Goal: Transaction & Acquisition: Purchase product/service

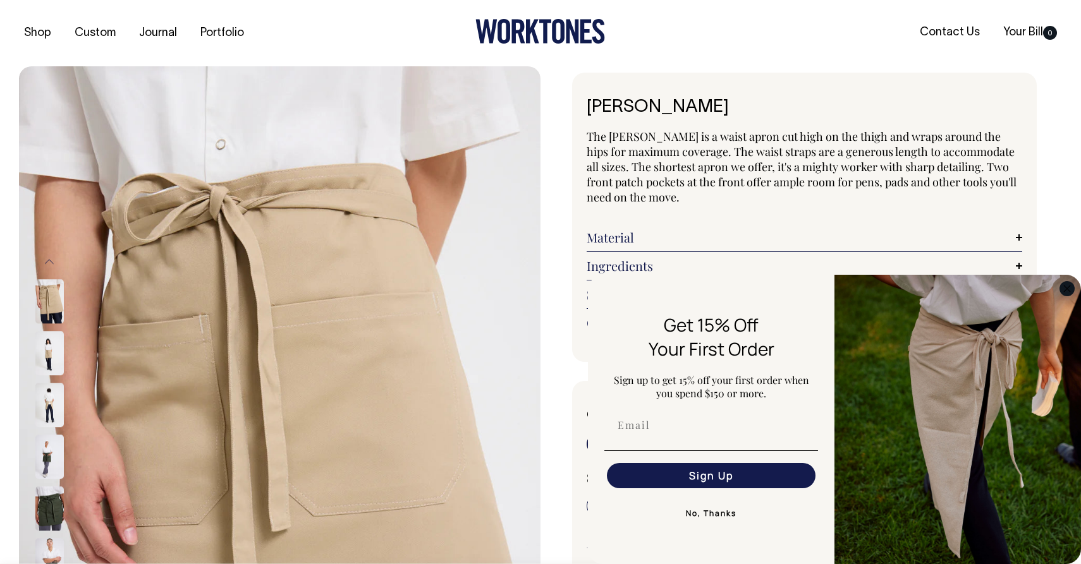
click at [1073, 283] on icon "Close dialog" at bounding box center [1066, 288] width 15 height 15
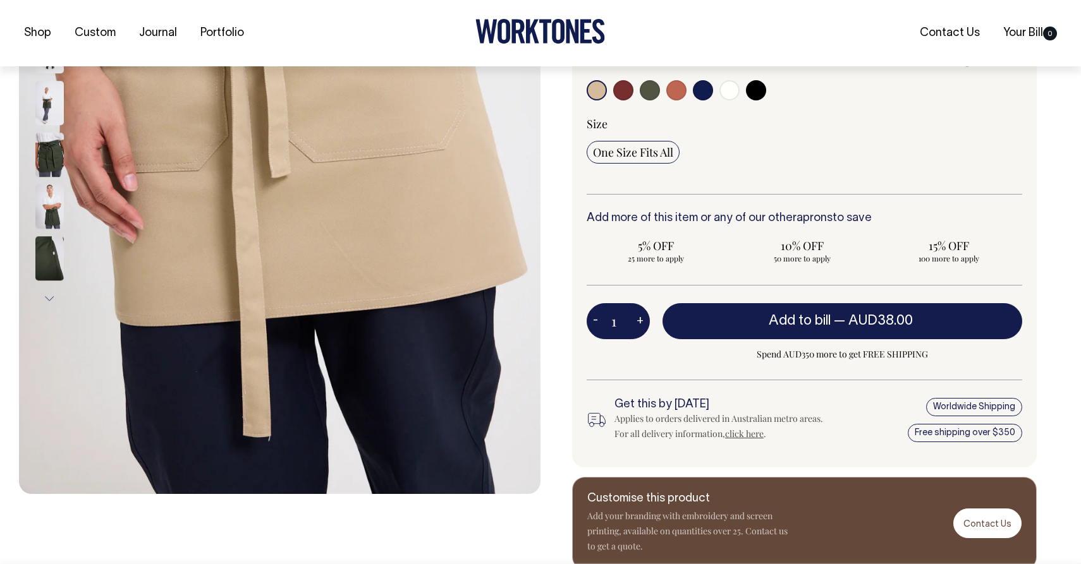
scroll to position [355, 0]
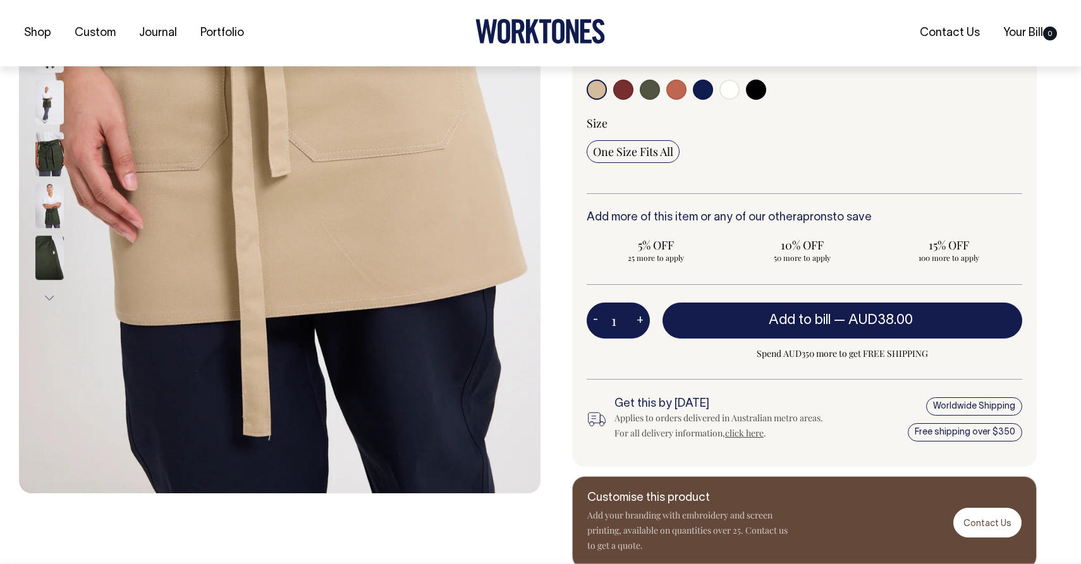
click at [637, 323] on button "+" at bounding box center [640, 320] width 20 height 25
type input "2"
click at [637, 323] on button "+" at bounding box center [640, 320] width 20 height 25
type input "3"
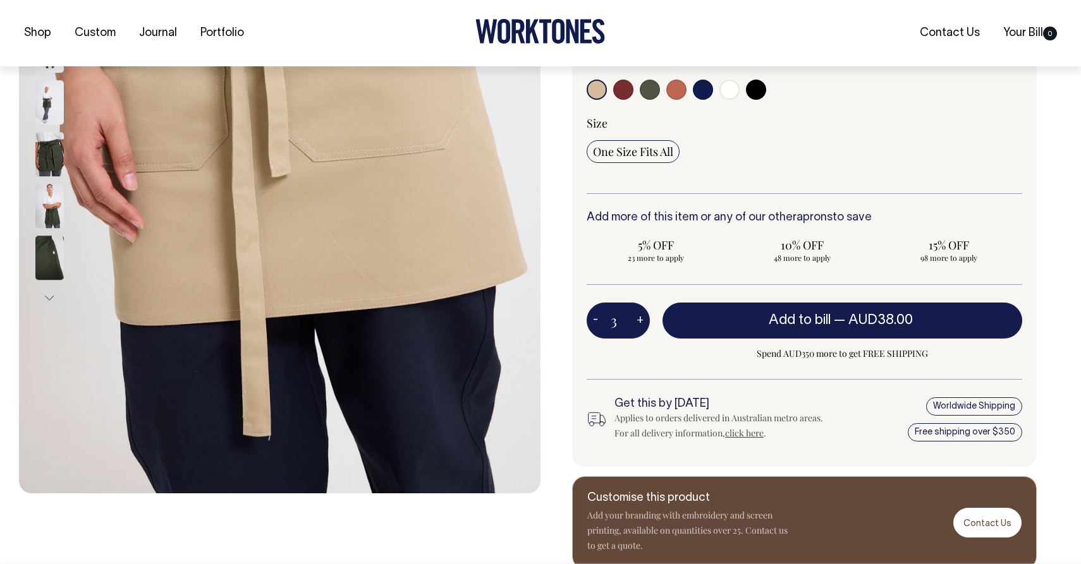
type input "3"
click at [637, 323] on button "+" at bounding box center [640, 320] width 20 height 25
type input "4"
click at [637, 323] on button "+" at bounding box center [640, 320] width 20 height 25
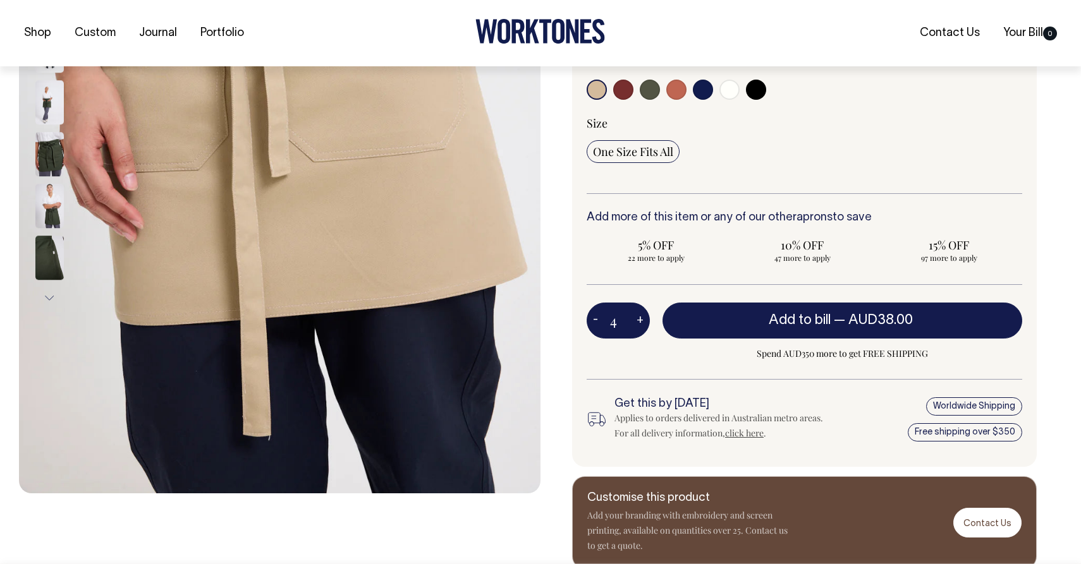
type input "5"
click at [637, 323] on button "+" at bounding box center [640, 320] width 20 height 25
type input "6"
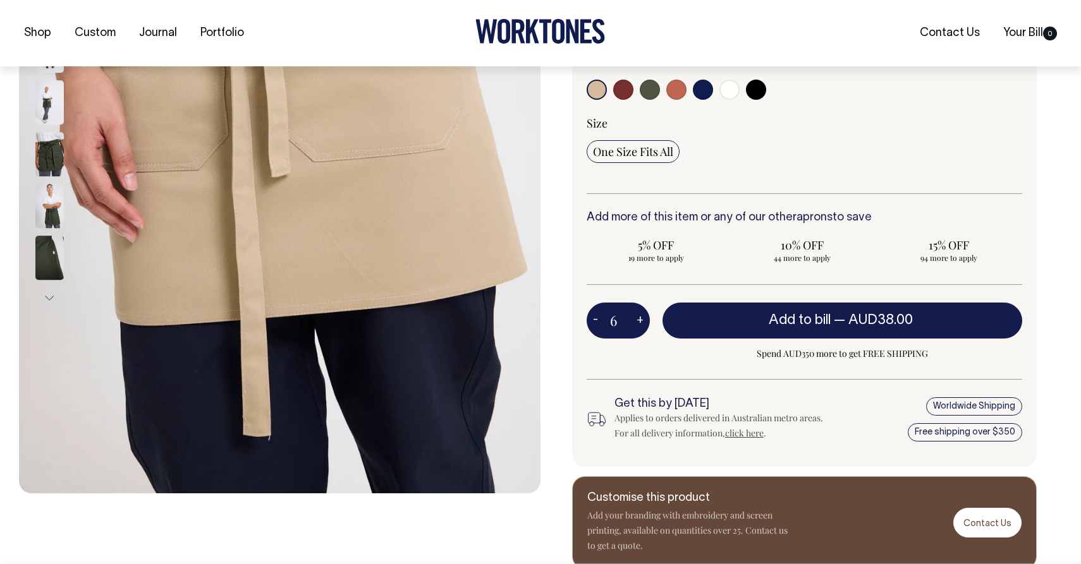
click at [637, 323] on button "+" at bounding box center [640, 320] width 20 height 25
type input "7"
click at [637, 323] on button "+" at bounding box center [640, 320] width 20 height 25
type input "8"
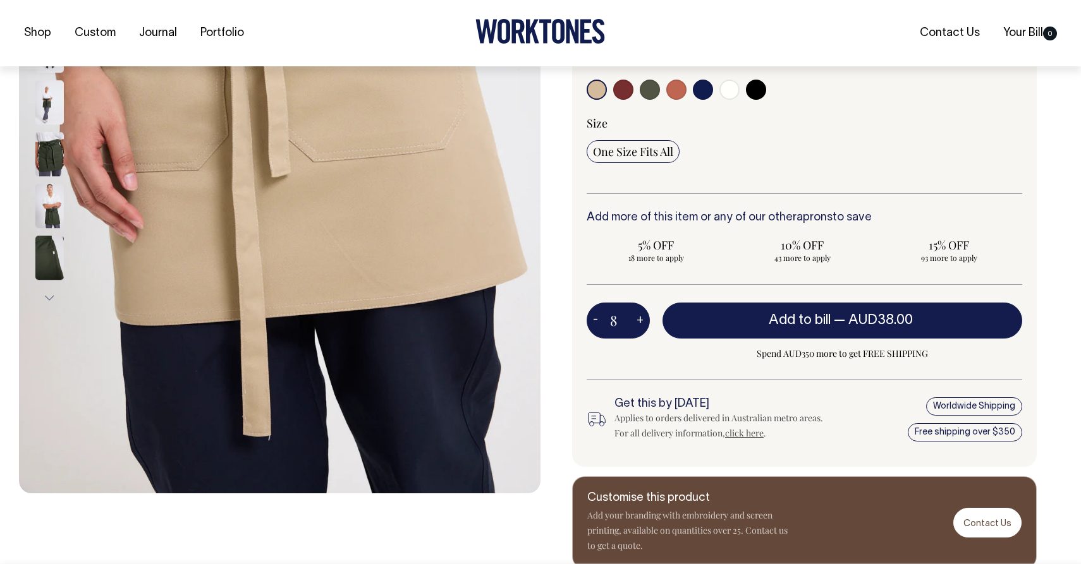
type input "8"
click at [637, 323] on button "+" at bounding box center [640, 320] width 20 height 25
type input "9"
click at [637, 323] on button "+" at bounding box center [640, 320] width 20 height 25
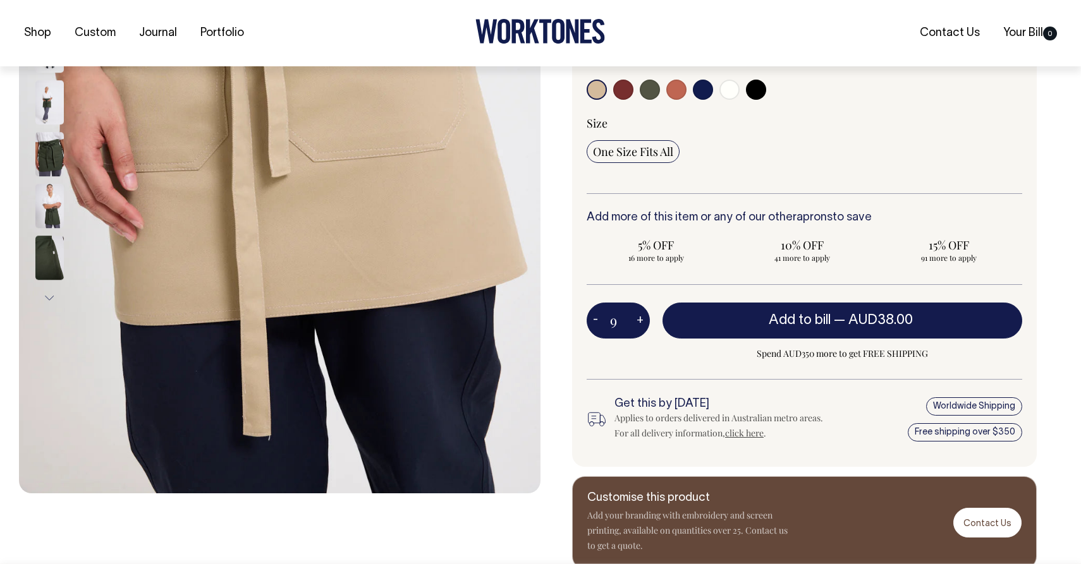
type input "10"
click at [637, 323] on button "+" at bounding box center [640, 320] width 20 height 25
type input "11"
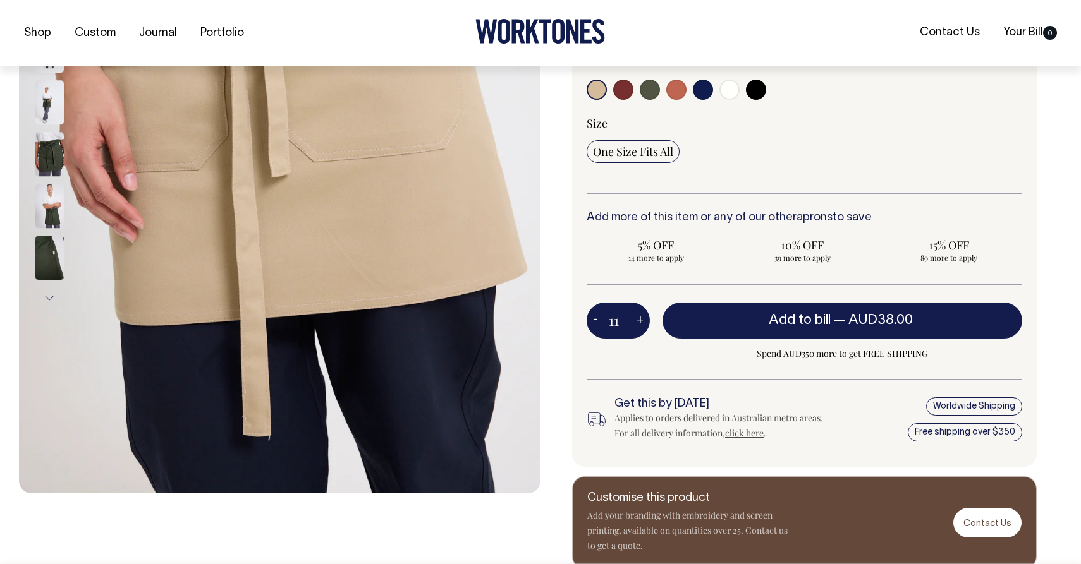
click at [637, 324] on button "+" at bounding box center [640, 320] width 20 height 25
type input "12"
click at [637, 323] on button "+" at bounding box center [640, 320] width 20 height 25
type input "13"
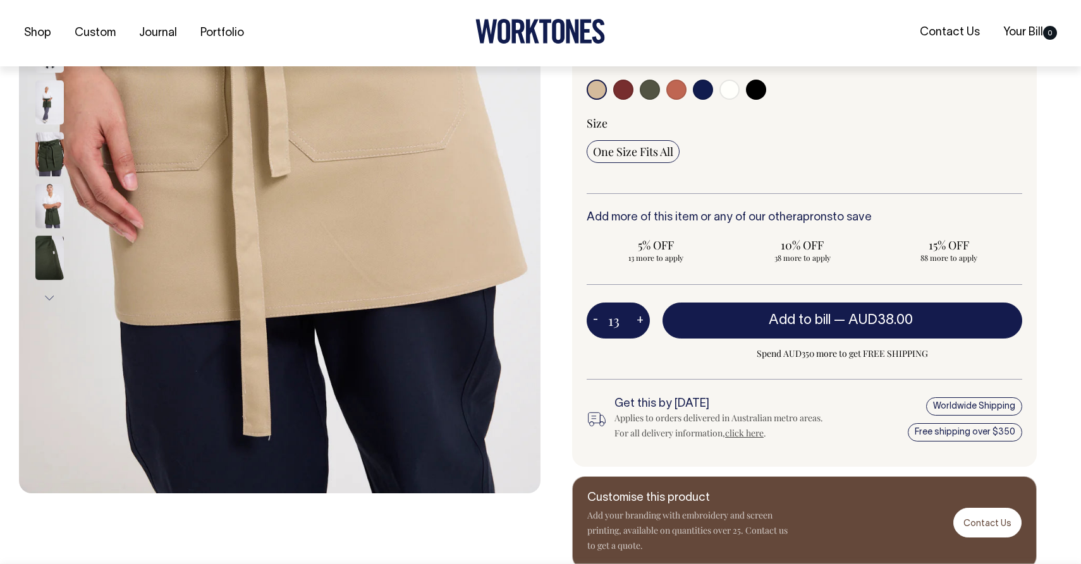
type input "13"
click at [637, 323] on button "+" at bounding box center [640, 320] width 20 height 25
type input "14"
click at [637, 323] on button "+" at bounding box center [640, 320] width 20 height 25
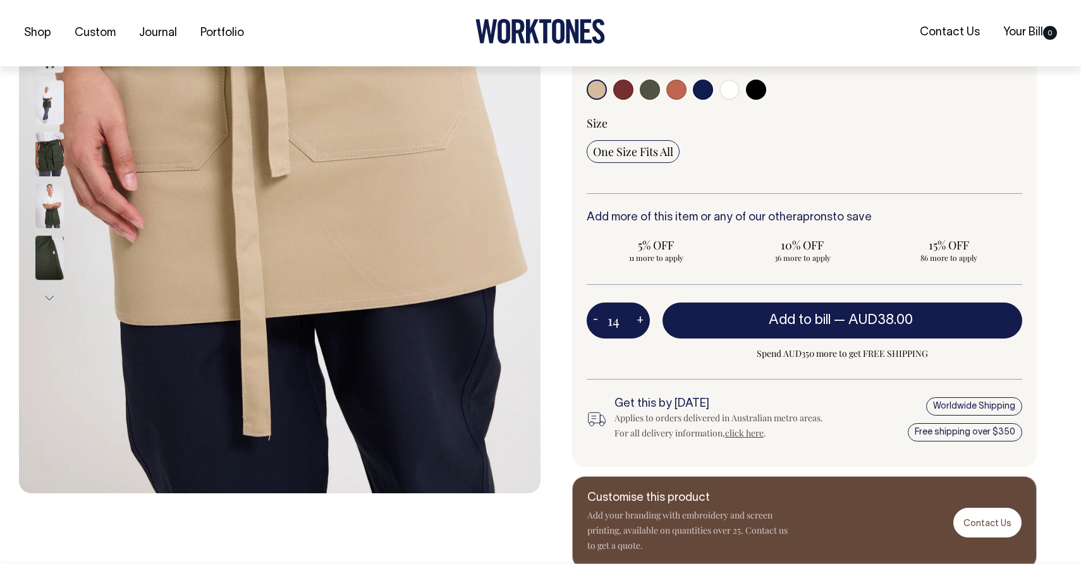
type input "15"
click at [637, 323] on button "+" at bounding box center [640, 320] width 20 height 25
type input "16"
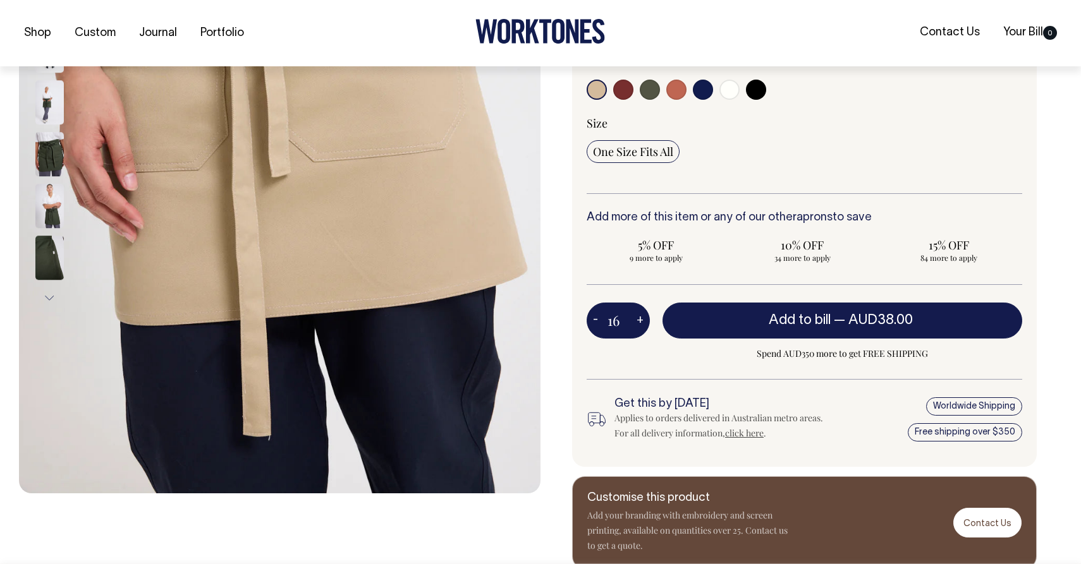
click at [637, 323] on button "+" at bounding box center [640, 320] width 20 height 25
type input "17"
click at [637, 323] on button "+" at bounding box center [640, 320] width 20 height 25
type input "18"
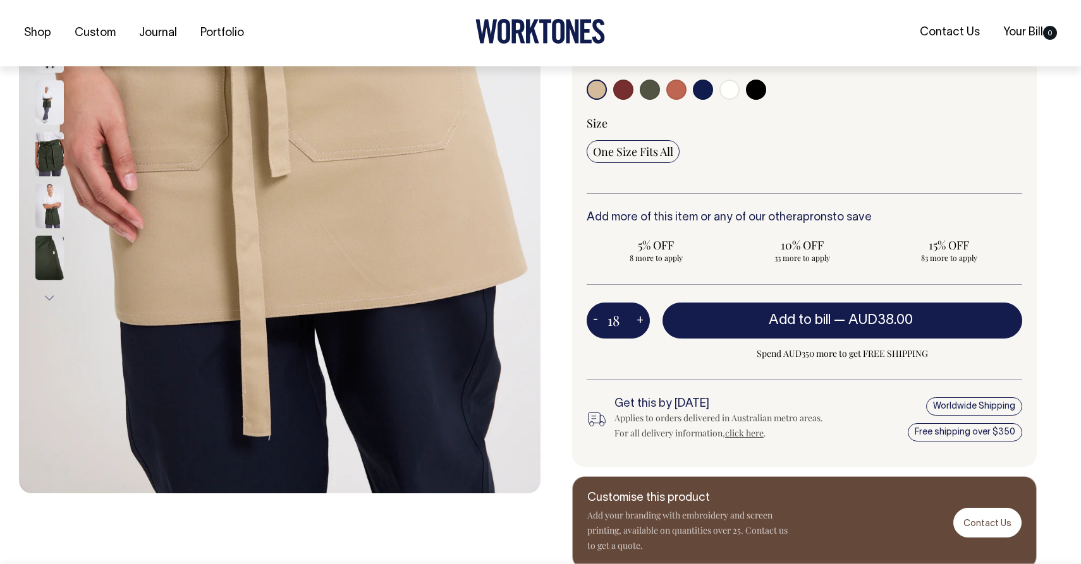
type input "18"
click at [637, 323] on button "+" at bounding box center [640, 320] width 20 height 25
type input "19"
click at [637, 323] on button "+" at bounding box center [640, 320] width 20 height 25
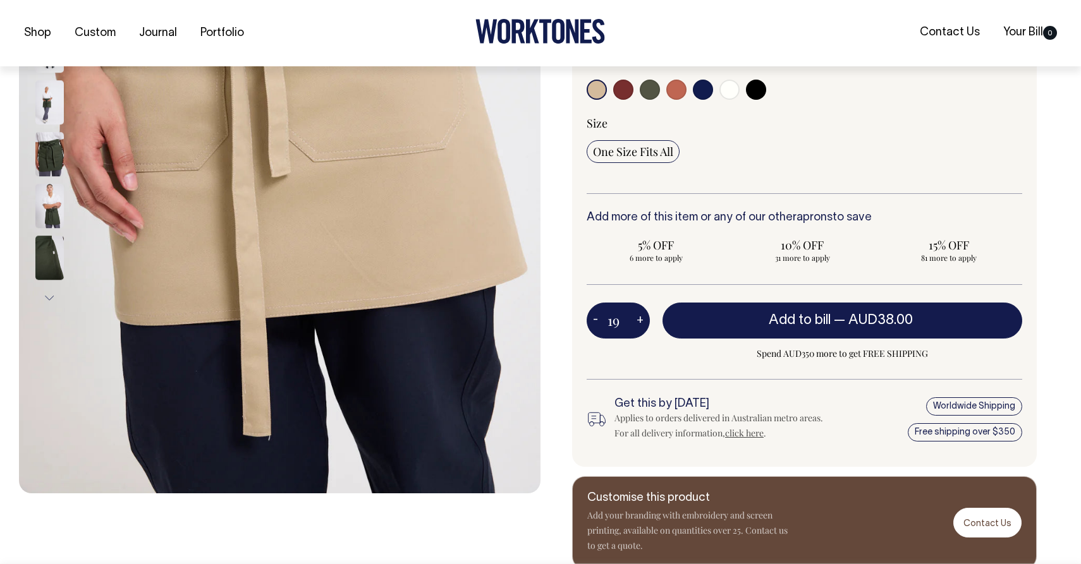
type input "20"
click at [637, 323] on button "+" at bounding box center [640, 320] width 20 height 25
type input "21"
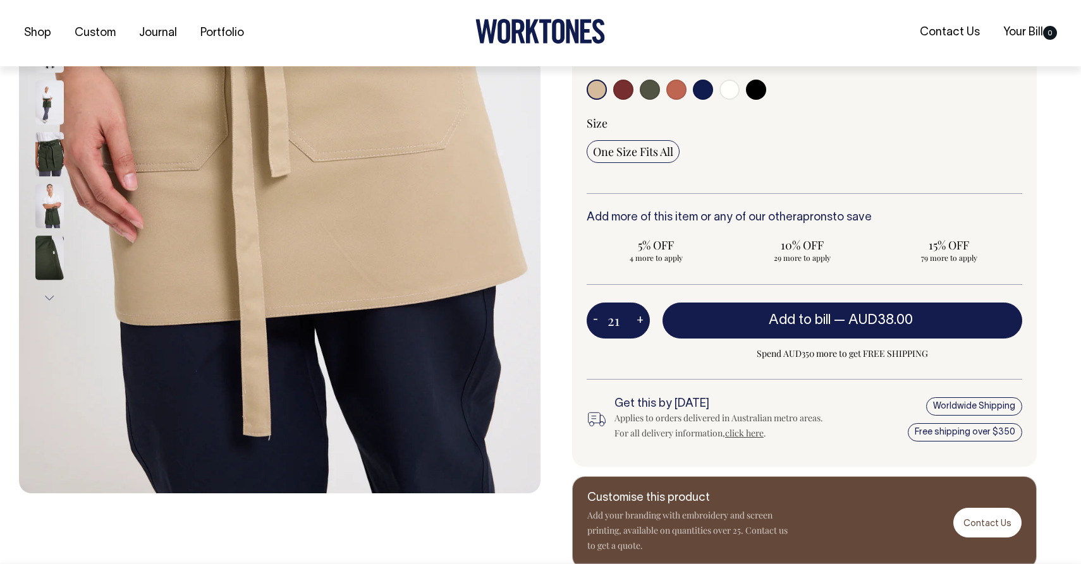
click at [637, 323] on button "+" at bounding box center [640, 320] width 20 height 25
type input "22"
click at [637, 323] on button "+" at bounding box center [640, 320] width 20 height 25
type input "23"
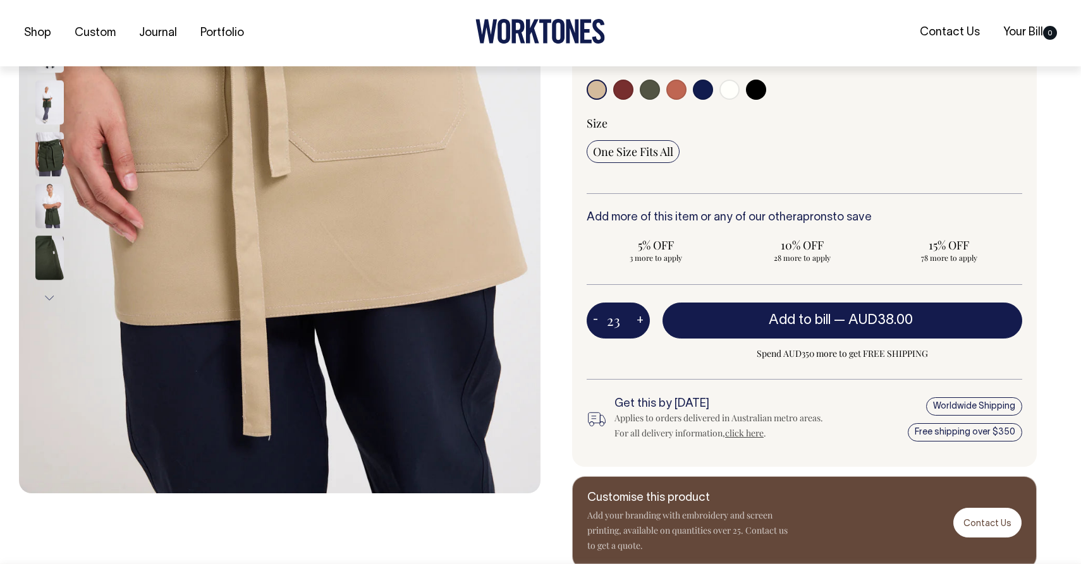
type input "23"
click at [637, 323] on button "+" at bounding box center [640, 320] width 20 height 25
type input "24"
click at [637, 323] on button "+" at bounding box center [640, 320] width 20 height 25
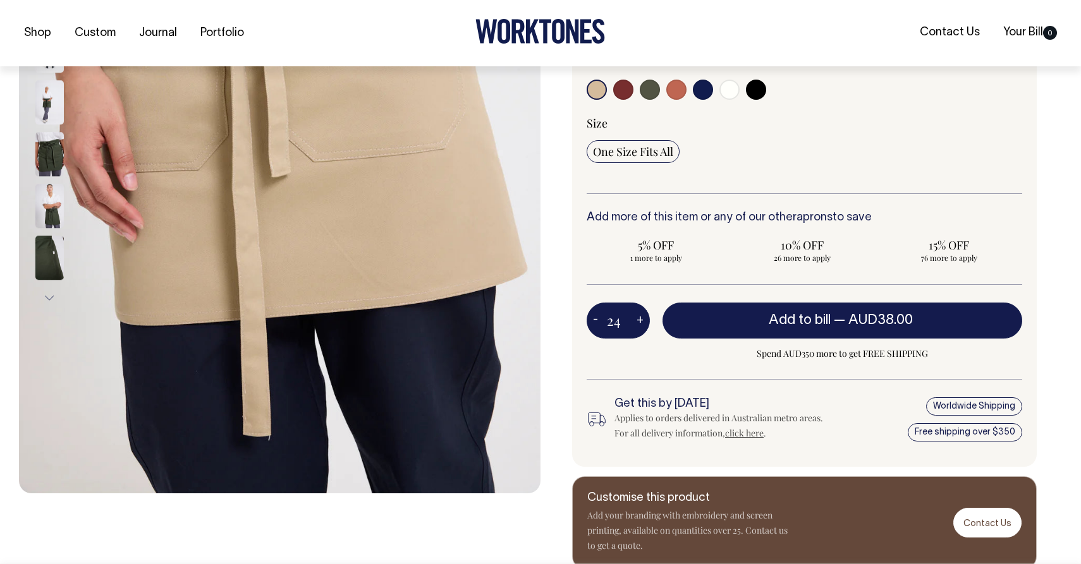
type input "25"
radio input "true"
type input "25"
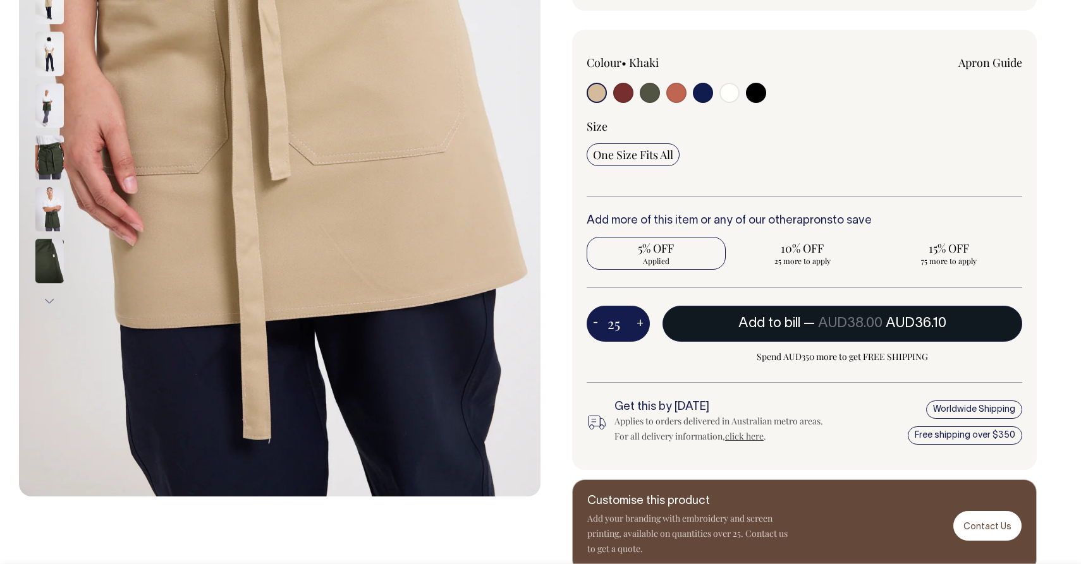
scroll to position [351, 0]
click at [828, 324] on span "AUD38.00" at bounding box center [850, 323] width 64 height 13
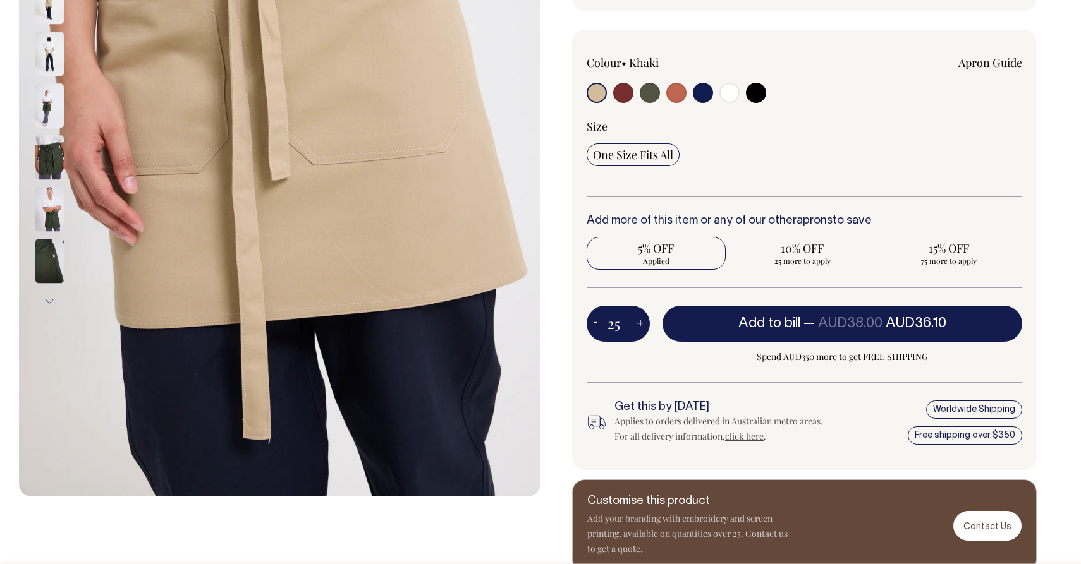
type input "1"
radio input "false"
type input "1"
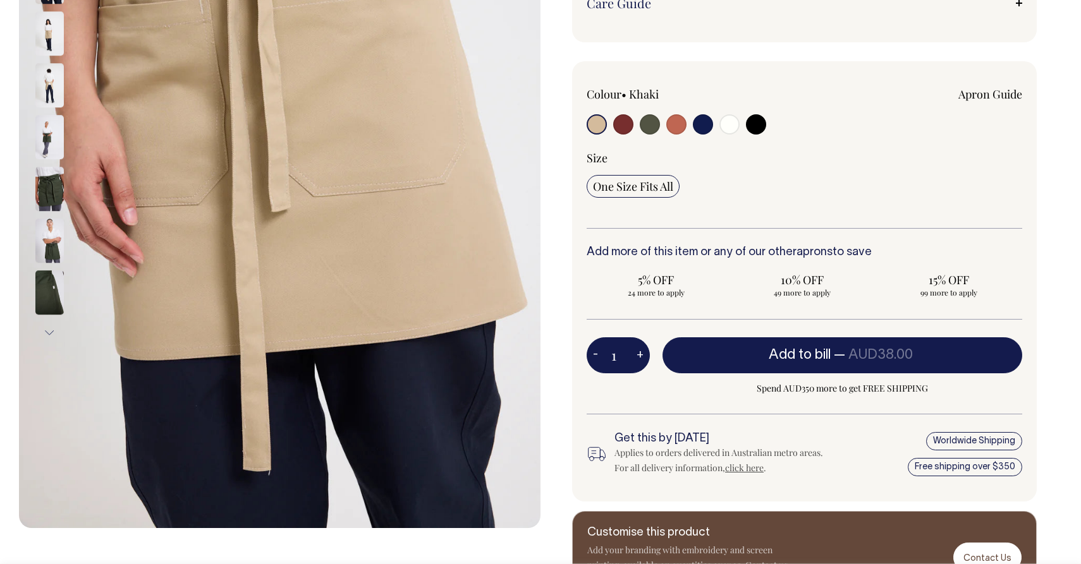
radio input "true"
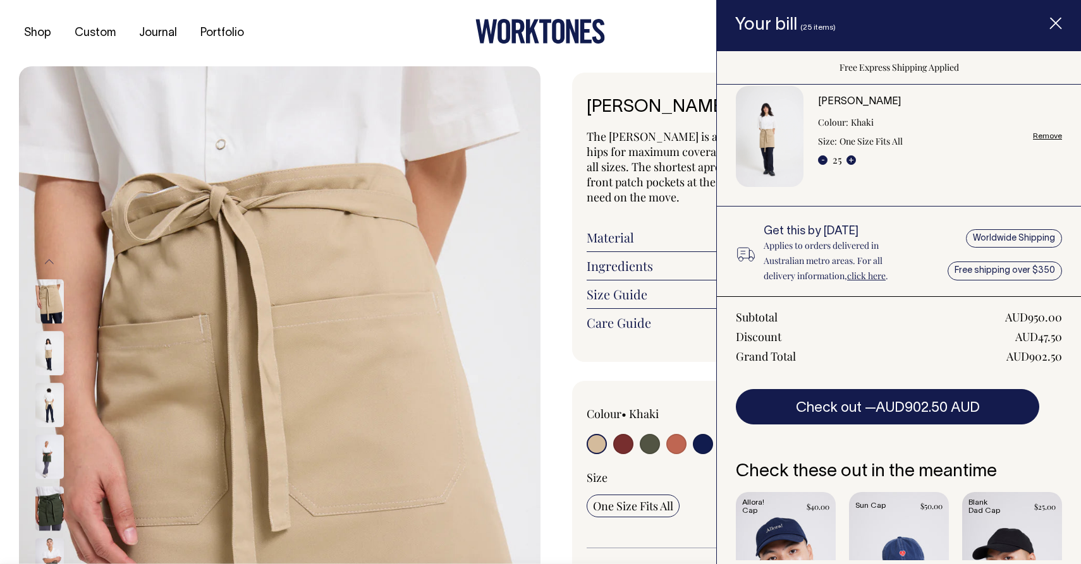
scroll to position [25, 0]
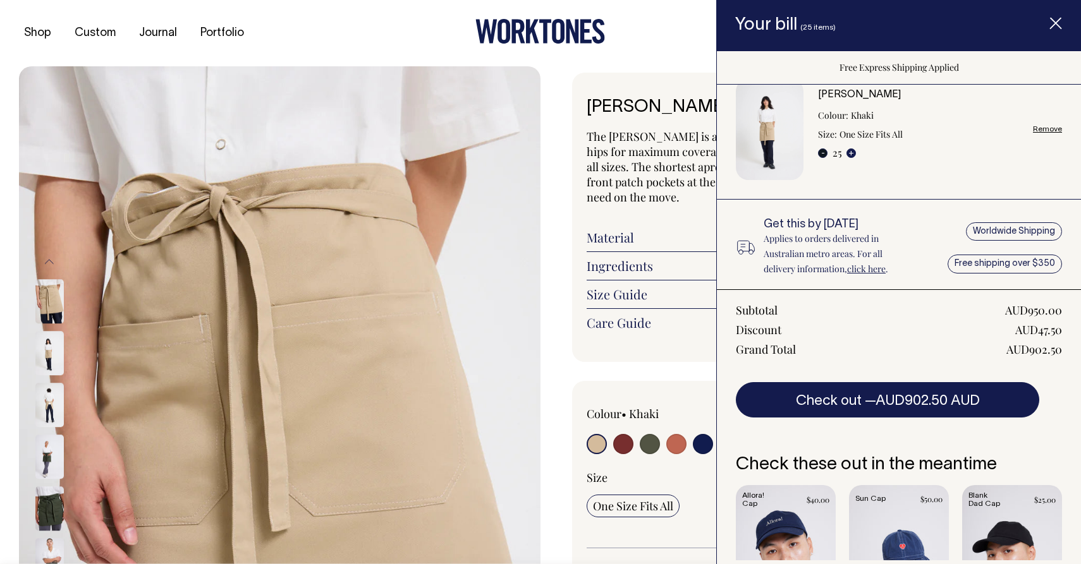
click at [822, 151] on button "-" at bounding box center [822, 153] width 9 height 9
type input "24"
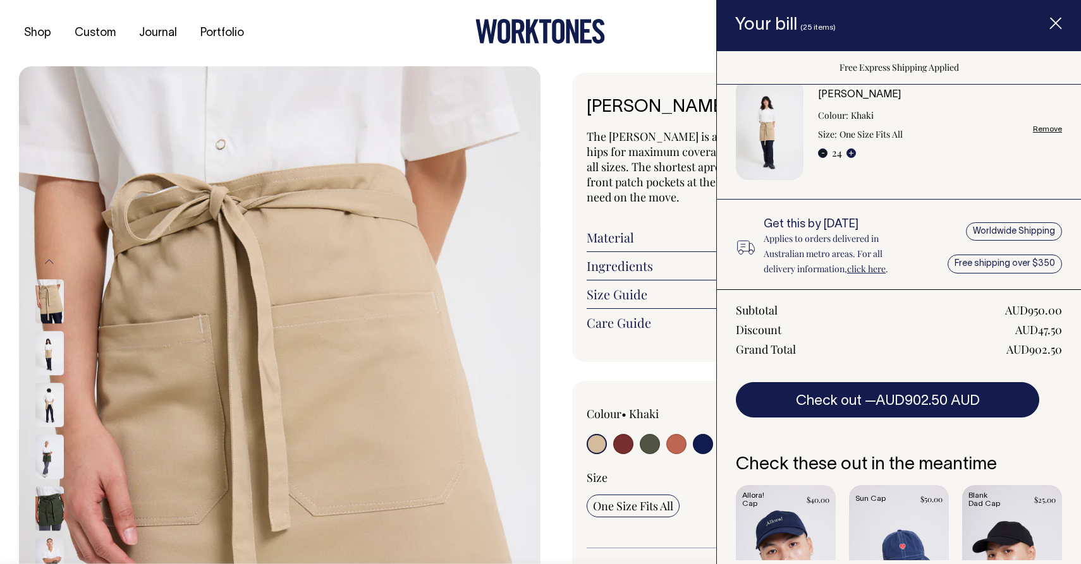
radio input "false"
click at [822, 154] on button "-" at bounding box center [822, 153] width 9 height 9
type input "23"
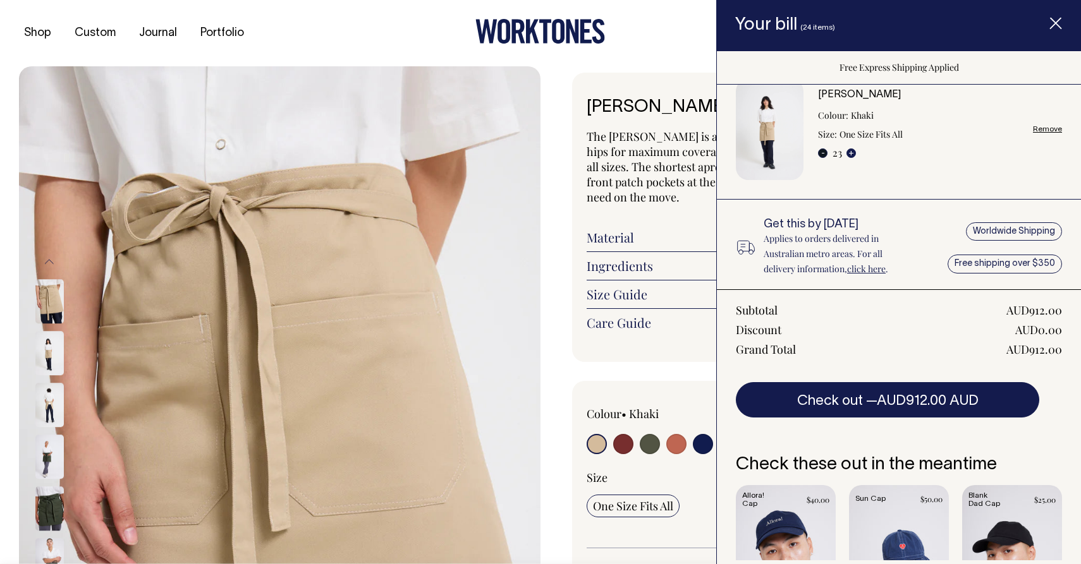
click at [822, 154] on button "-" at bounding box center [822, 153] width 9 height 9
click at [822, 152] on button "-" at bounding box center [822, 153] width 9 height 9
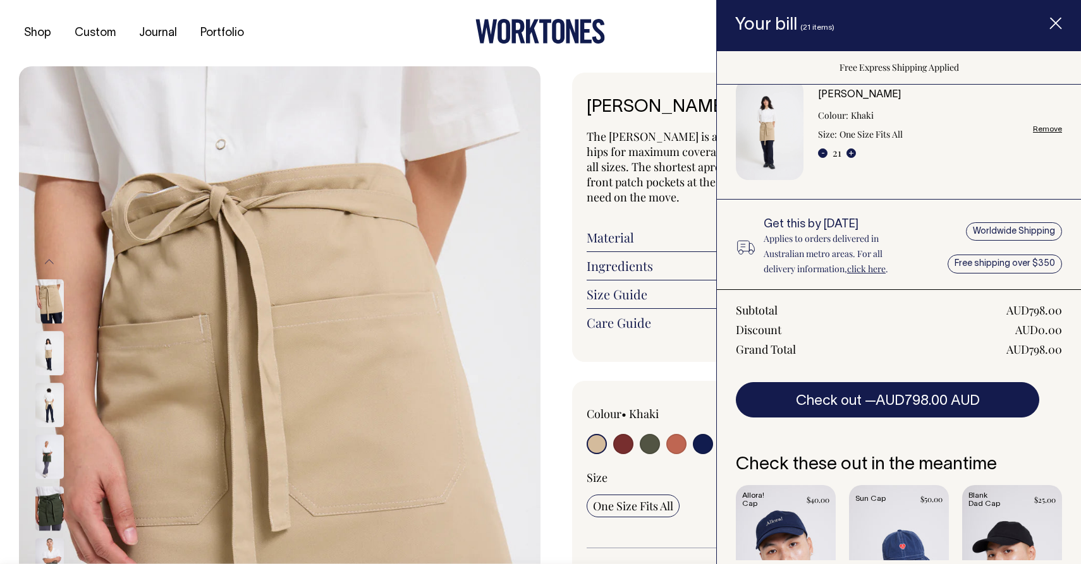
click at [822, 152] on button "-" at bounding box center [822, 153] width 9 height 9
type input "19"
click at [822, 152] on button "-" at bounding box center [822, 153] width 9 height 9
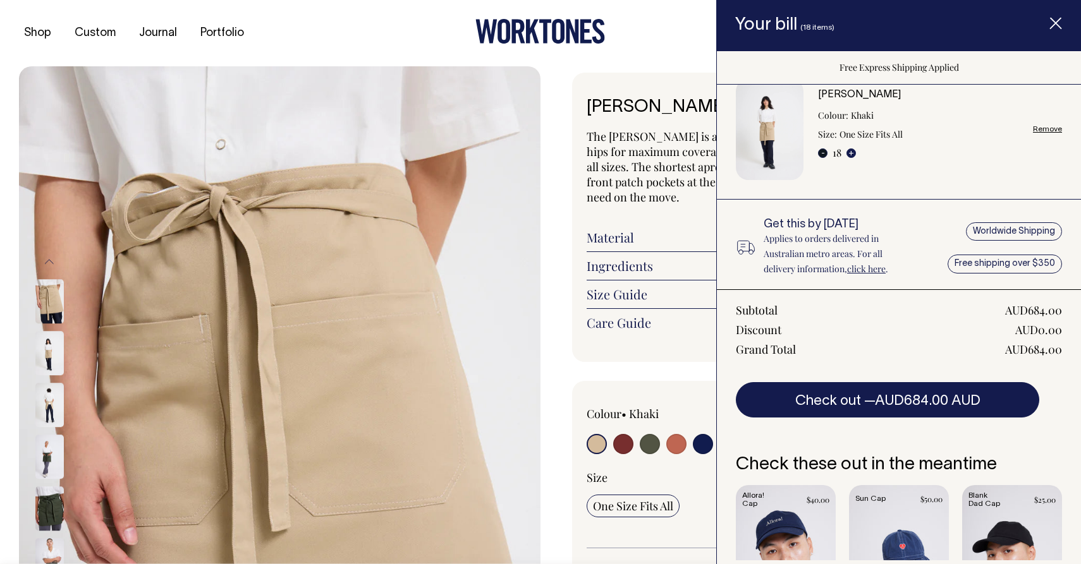
click at [822, 152] on button "-" at bounding box center [822, 153] width 9 height 9
type input "17"
click at [822, 152] on button "-" at bounding box center [822, 153] width 9 height 9
click at [822, 153] on button "-" at bounding box center [822, 153] width 9 height 9
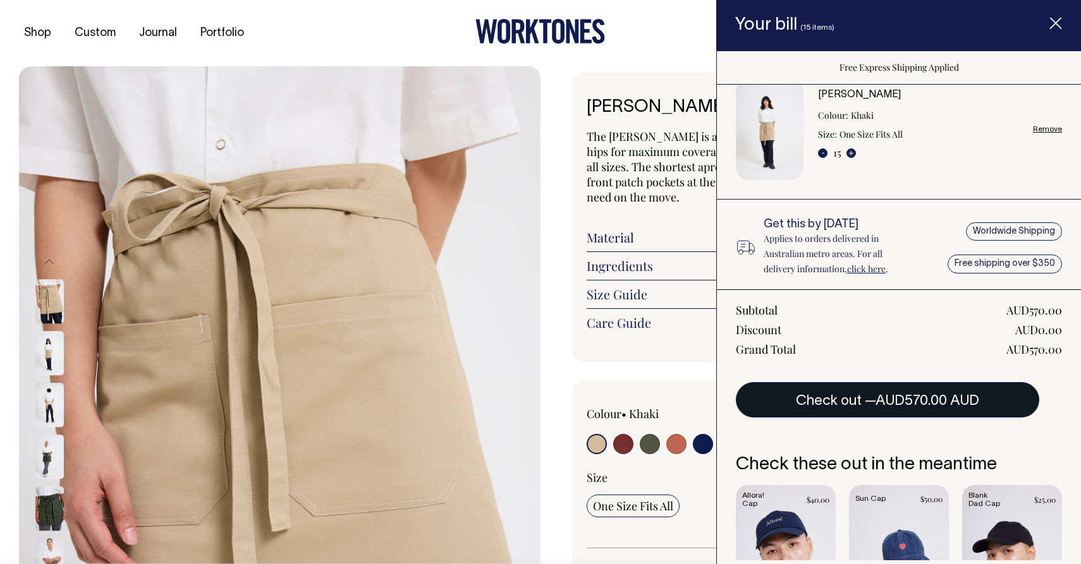
click at [946, 410] on button "Check out — AUD570.00 AUD" at bounding box center [887, 399] width 303 height 35
